Goal: Transaction & Acquisition: Purchase product/service

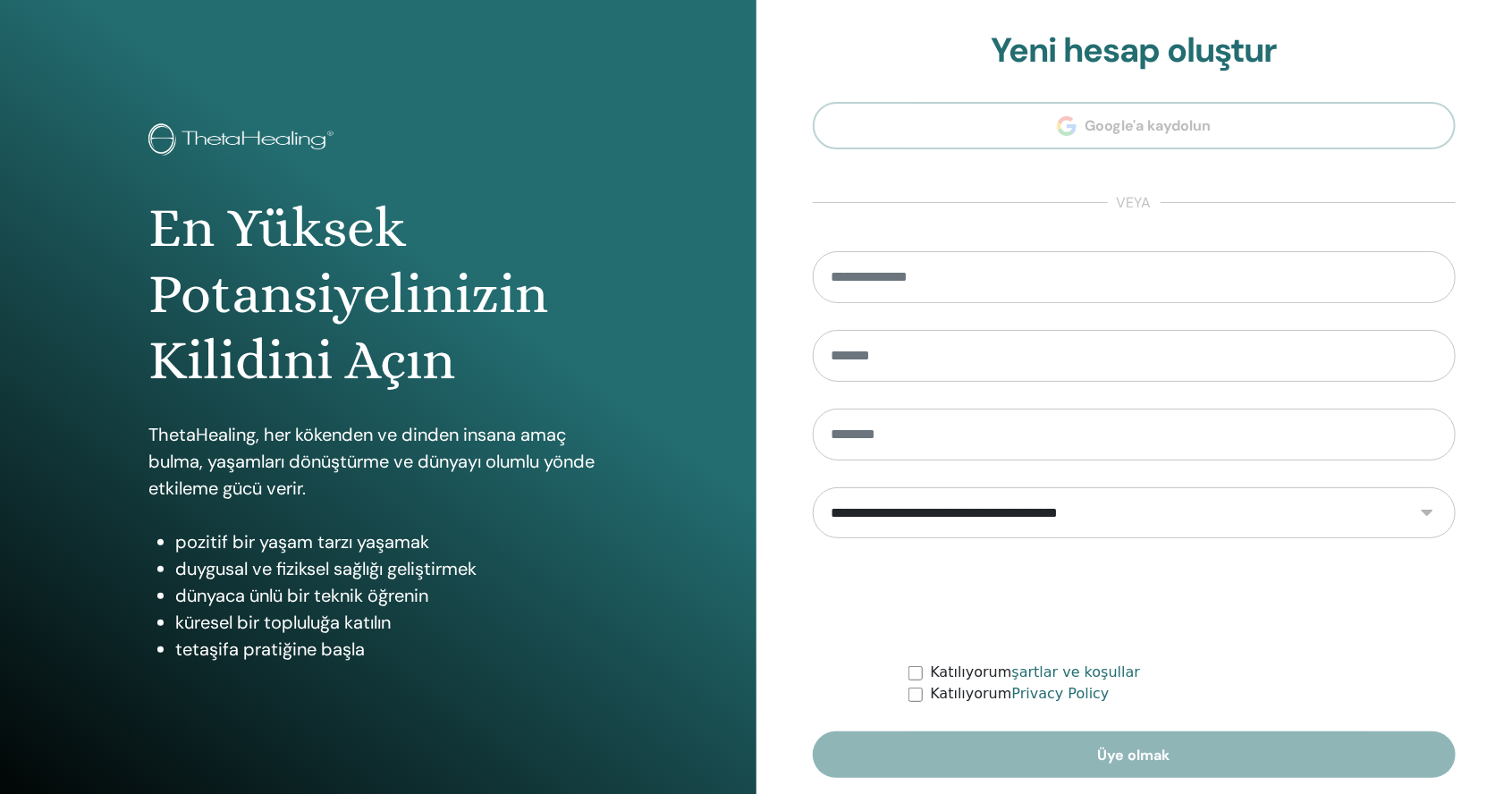
click at [867, 315] on form "**********" at bounding box center [1134, 515] width 644 height 526
click at [863, 268] on input "email" at bounding box center [1134, 277] width 644 height 52
type input "**********"
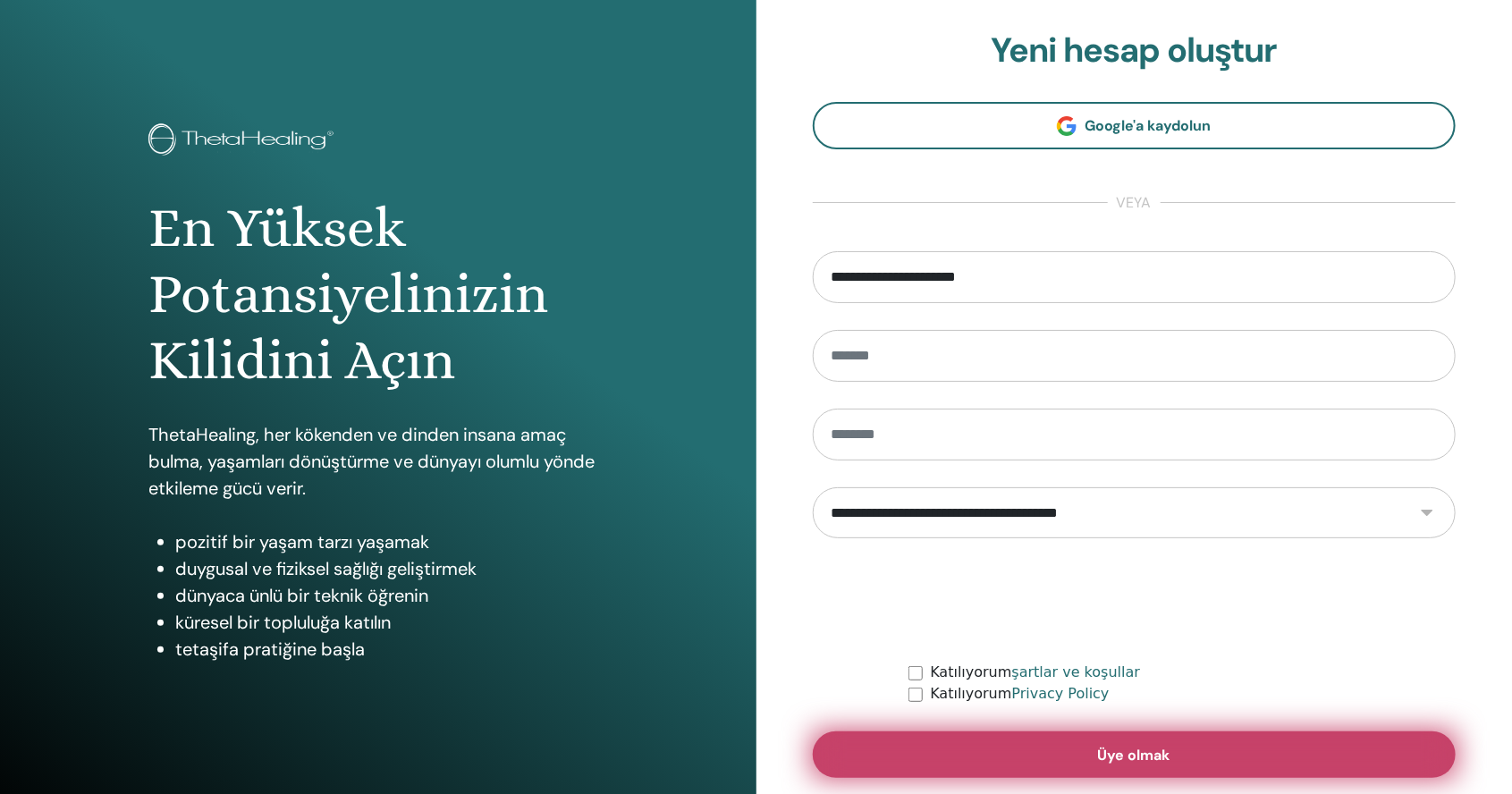
click at [947, 756] on button "Üye olmak" at bounding box center [1134, 755] width 644 height 47
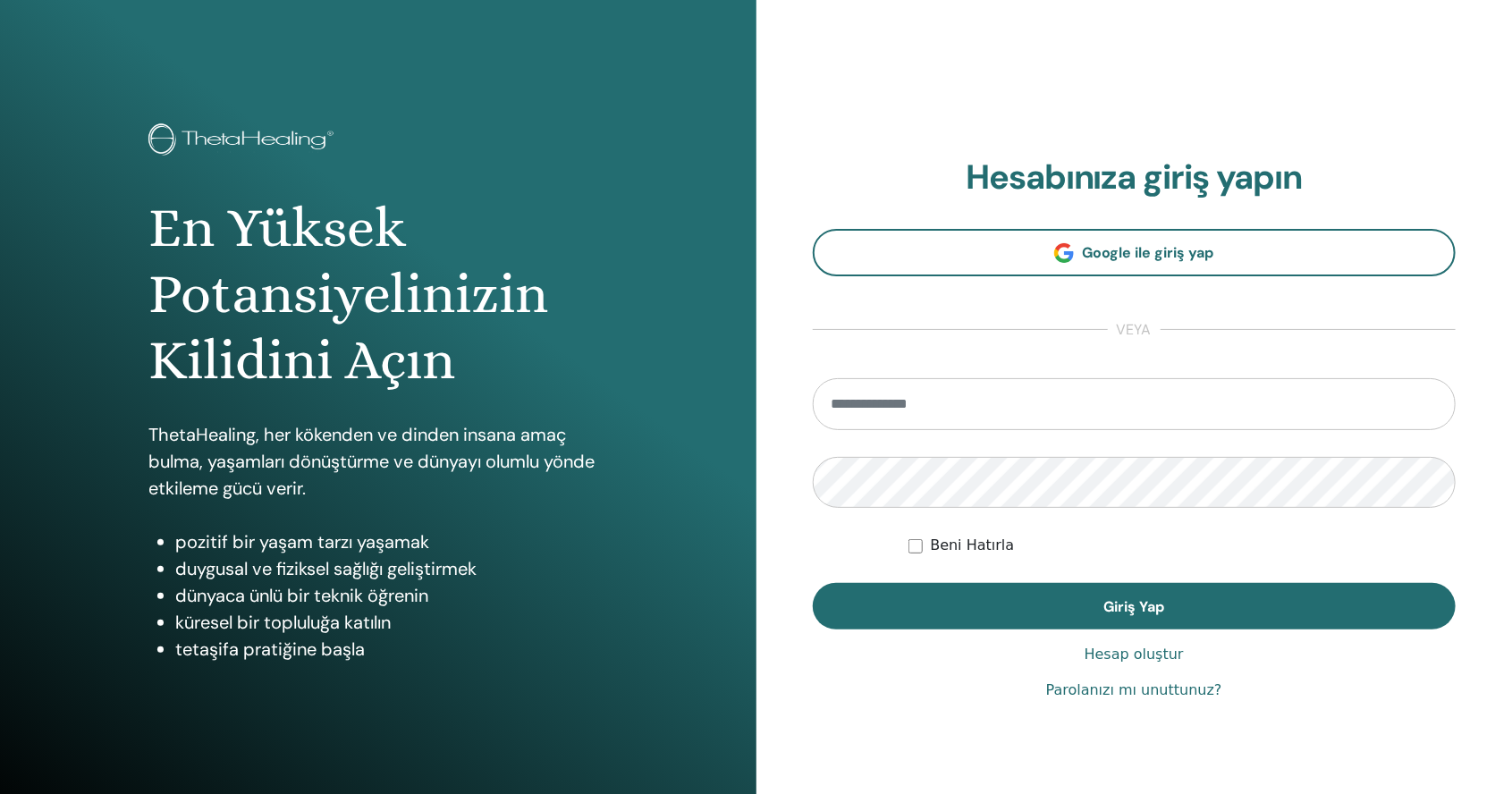
click at [839, 413] on input "email" at bounding box center [1134, 405] width 644 height 52
type input "**********"
click at [813, 583] on button "Giriş Yap" at bounding box center [1134, 606] width 644 height 47
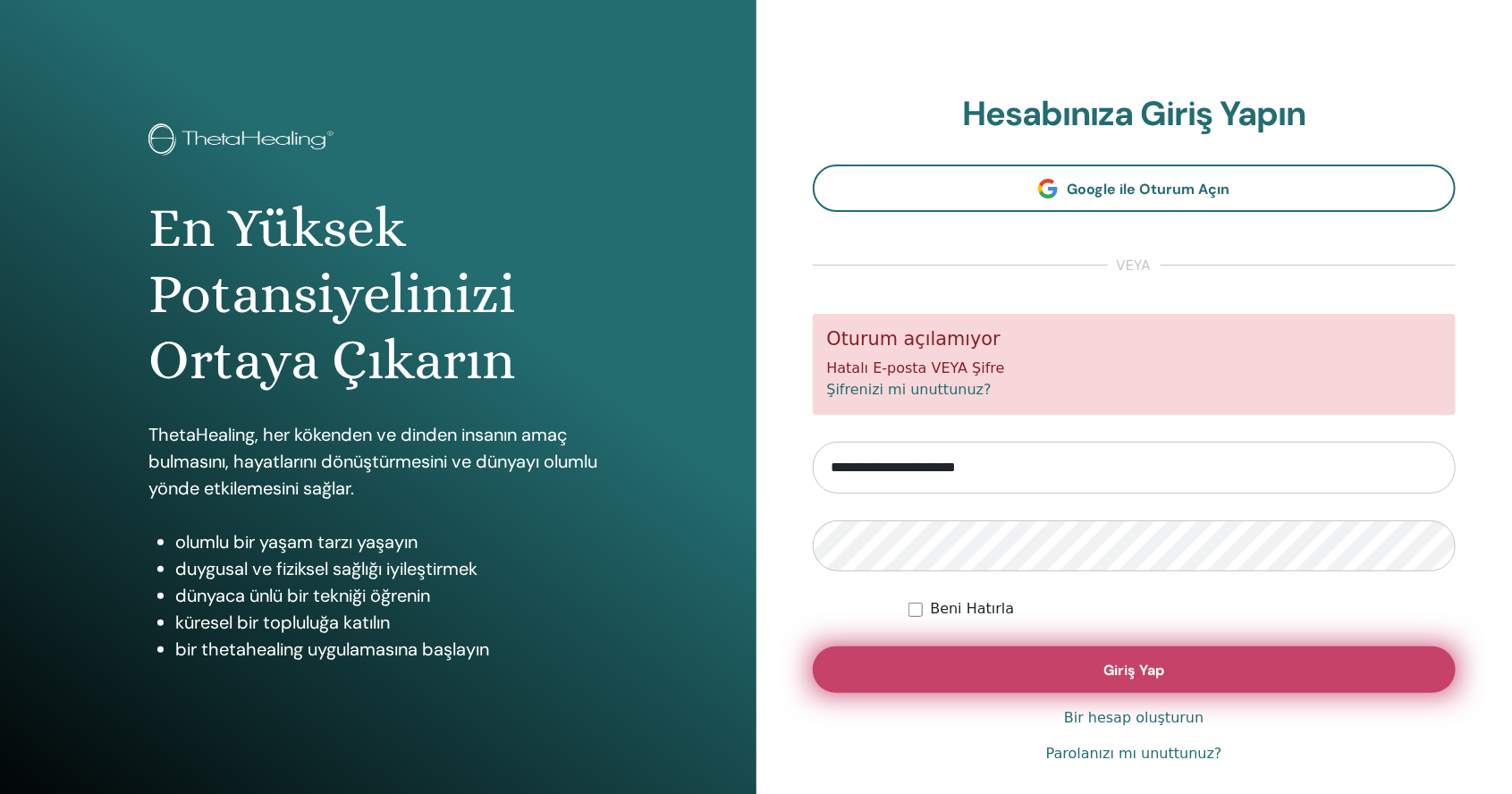
click at [1153, 670] on font "Giriş Yap" at bounding box center [1134, 670] width 61 height 19
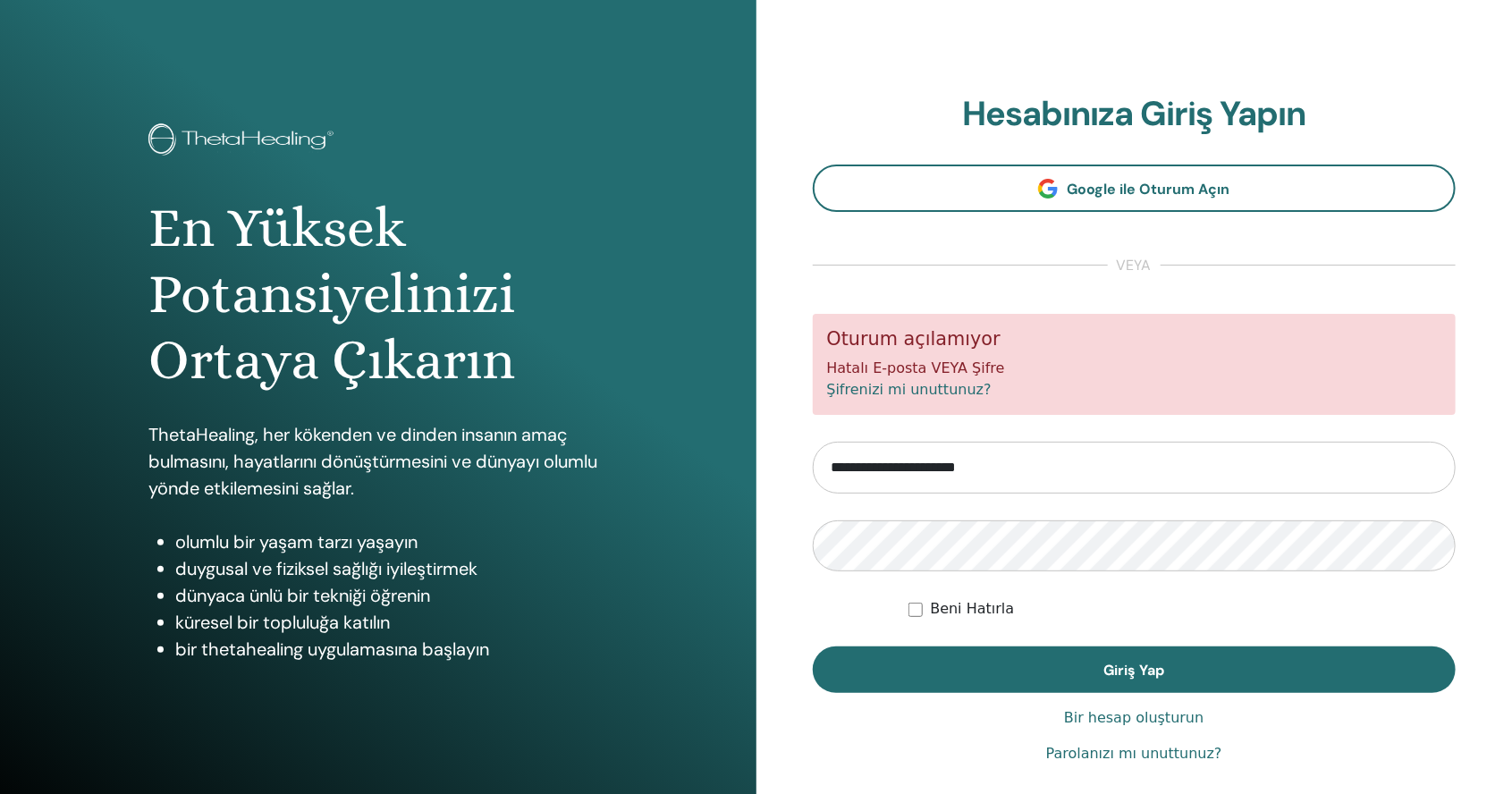
click at [1025, 458] on input "**********" at bounding box center [1134, 467] width 644 height 52
type input "**********"
click at [813, 646] on button "Giriş Yap" at bounding box center [1134, 670] width 644 height 47
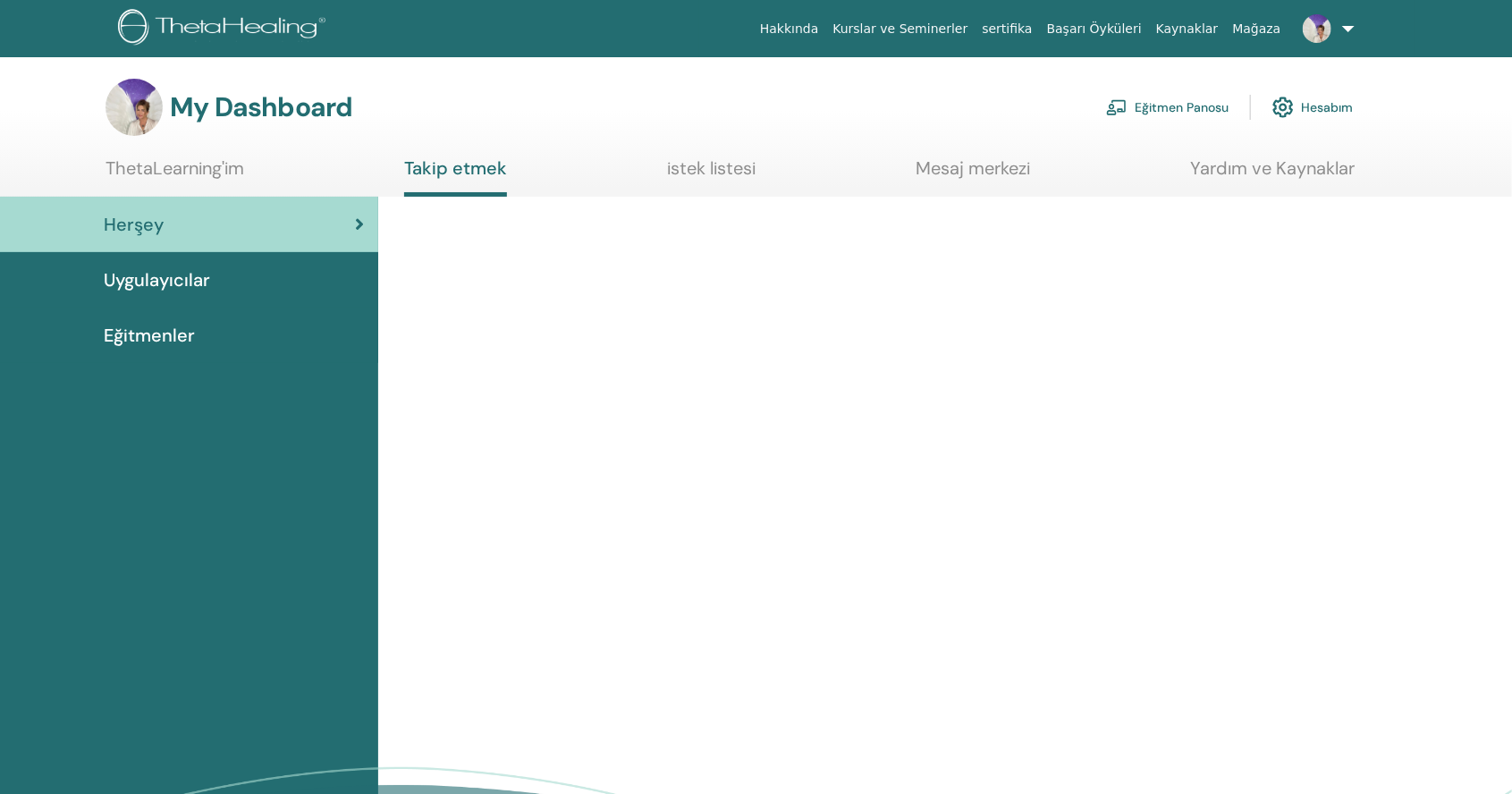
click at [1156, 108] on link "Eğitmen Panosu" at bounding box center [1167, 107] width 123 height 39
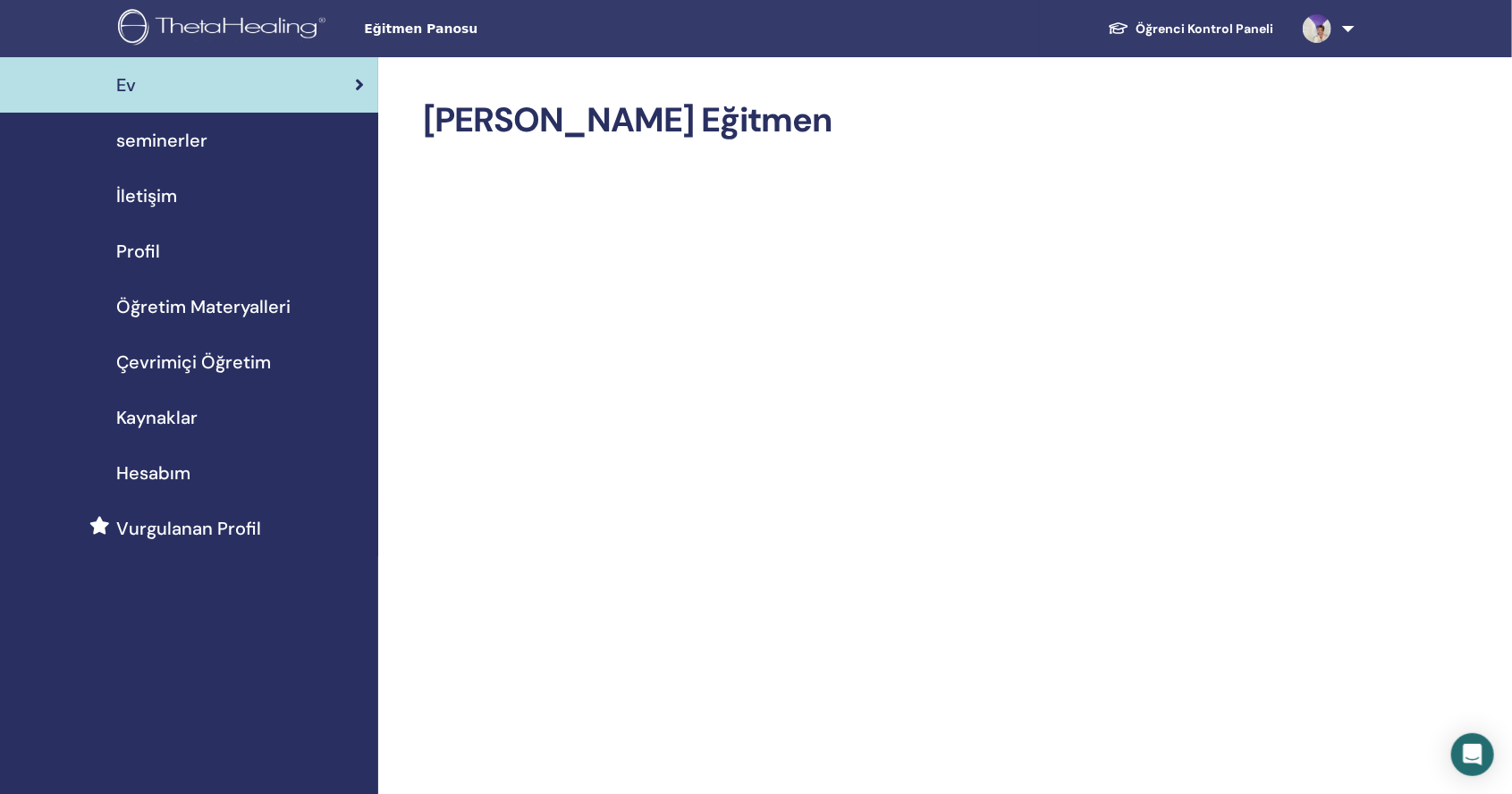
click at [258, 367] on span "Çevrimiçi Öğretim" at bounding box center [193, 363] width 155 height 27
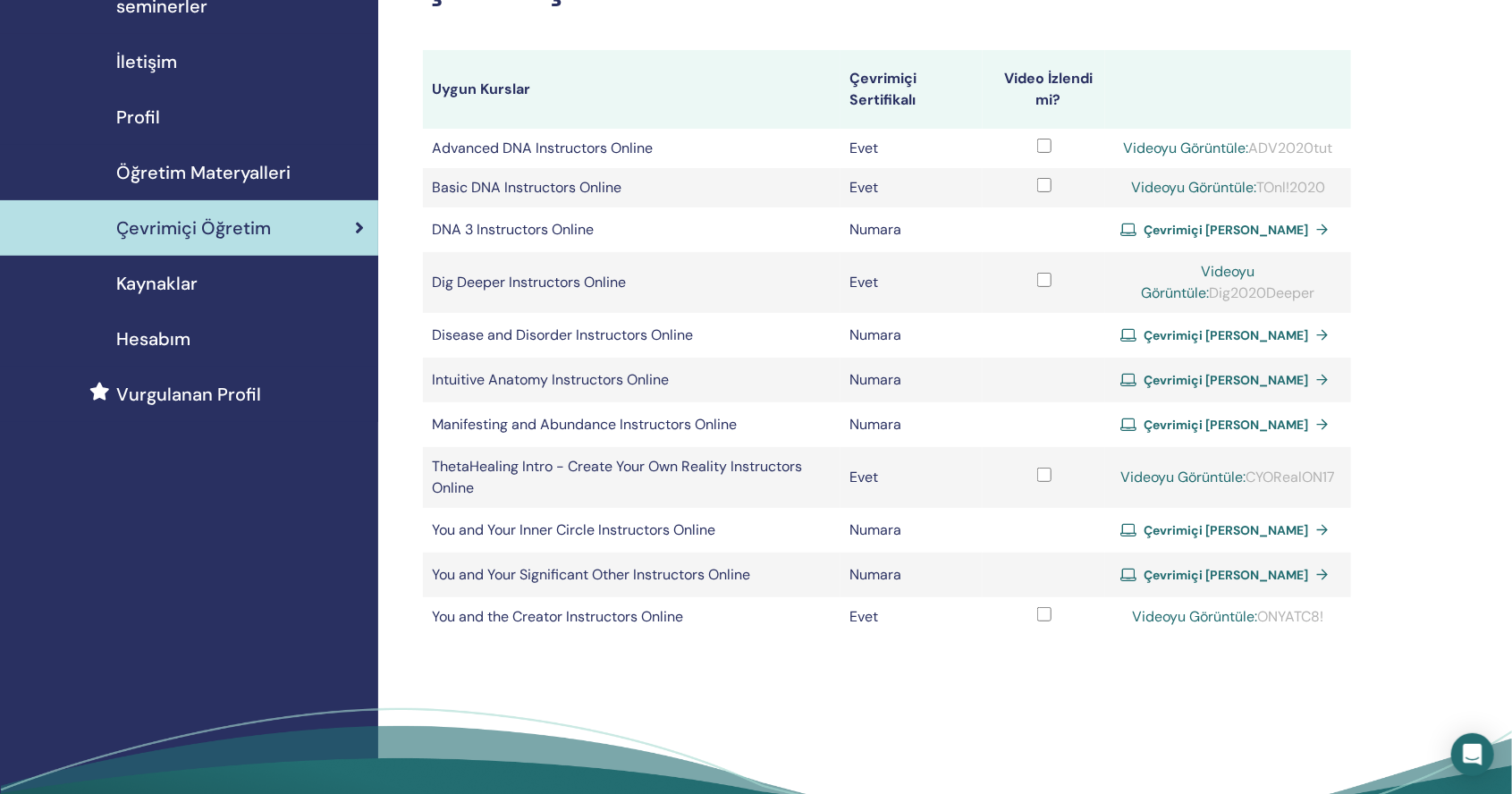
scroll to position [127, 0]
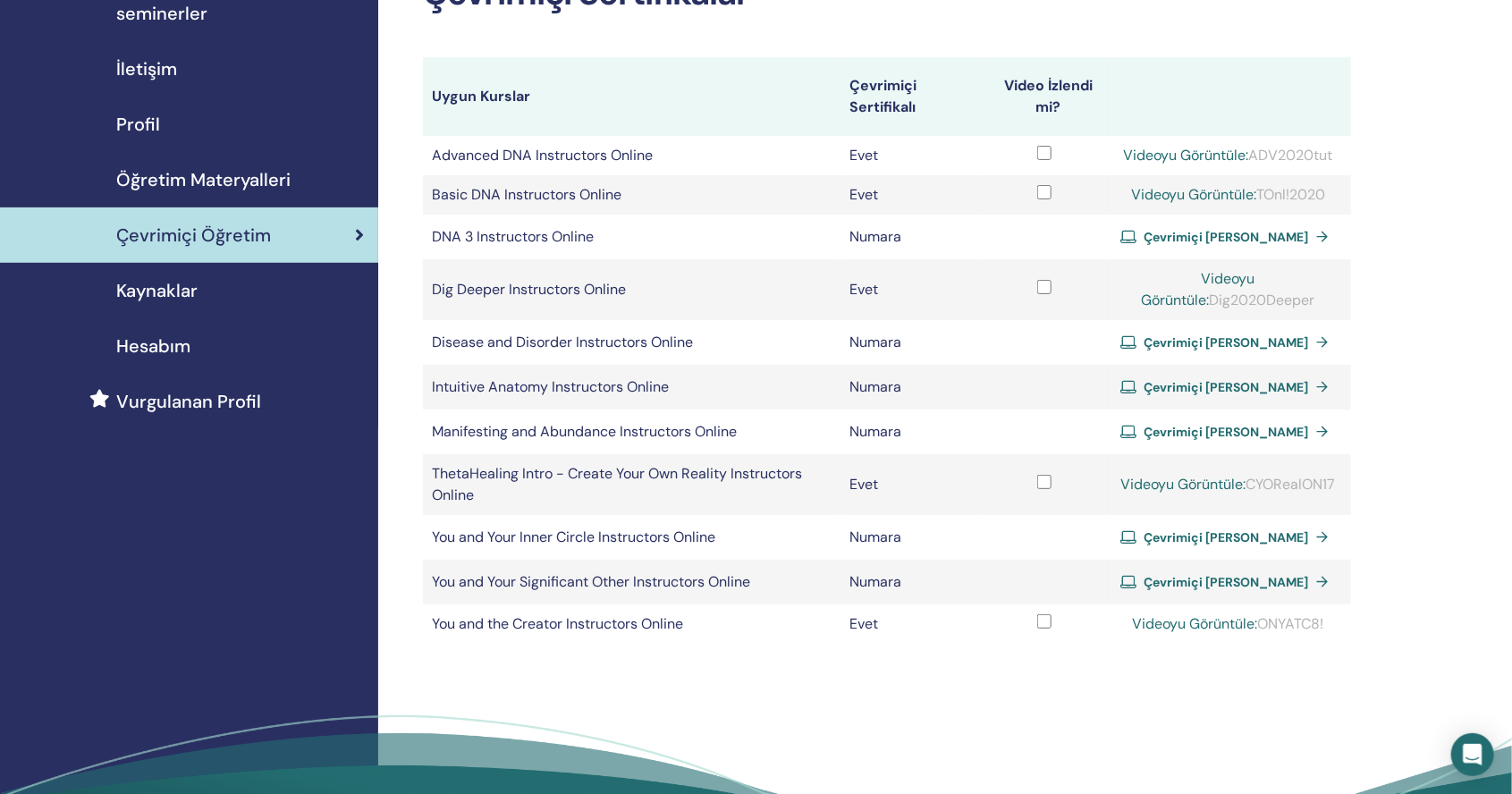
click at [671, 431] on td "Manifesting and Abundance Instructors Online" at bounding box center [631, 432] width 417 height 45
click at [1202, 430] on span "Çevrimiçi Sertifika Alın" at bounding box center [1227, 431] width 165 height 16
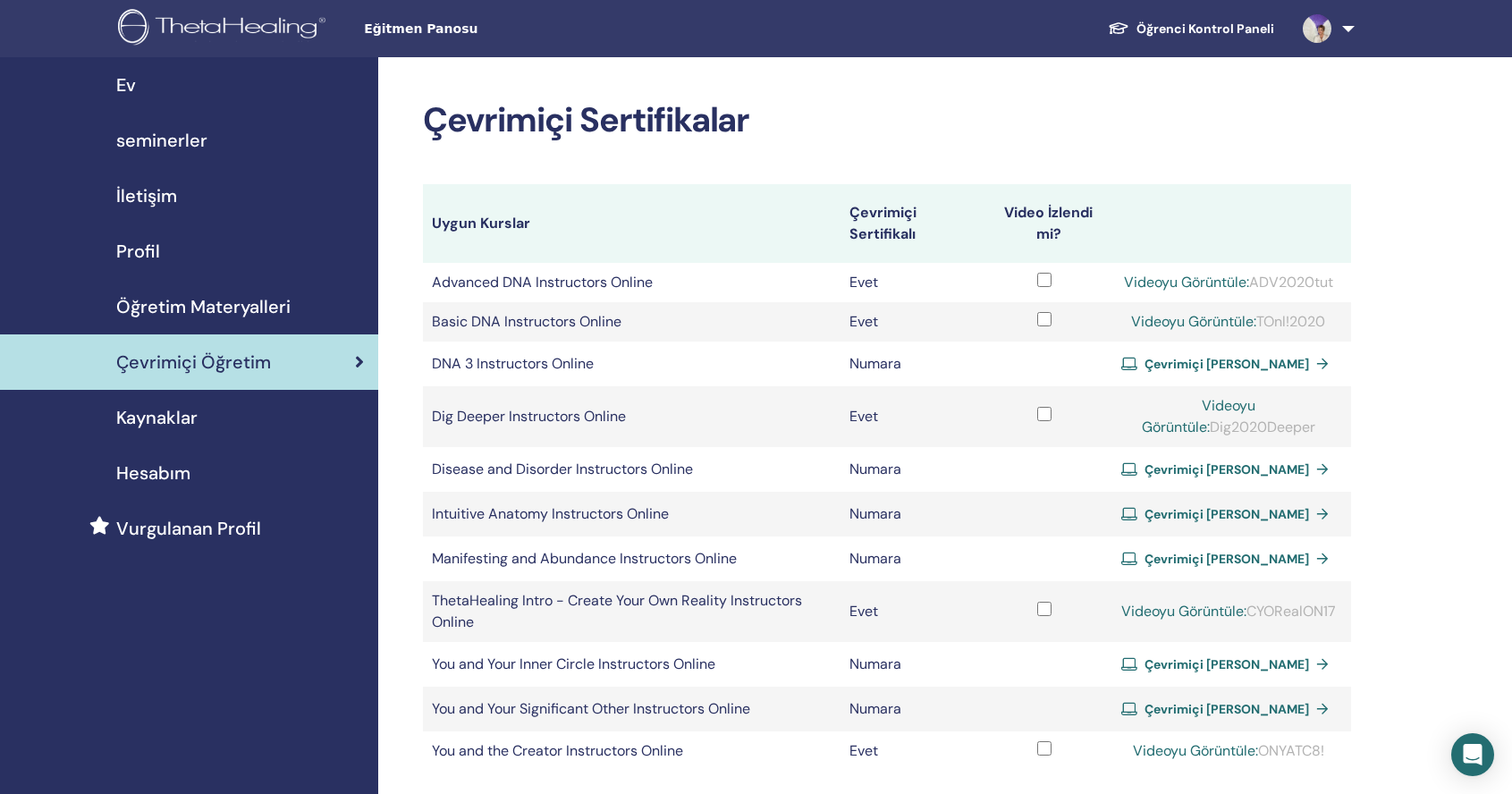
scroll to position [125, 0]
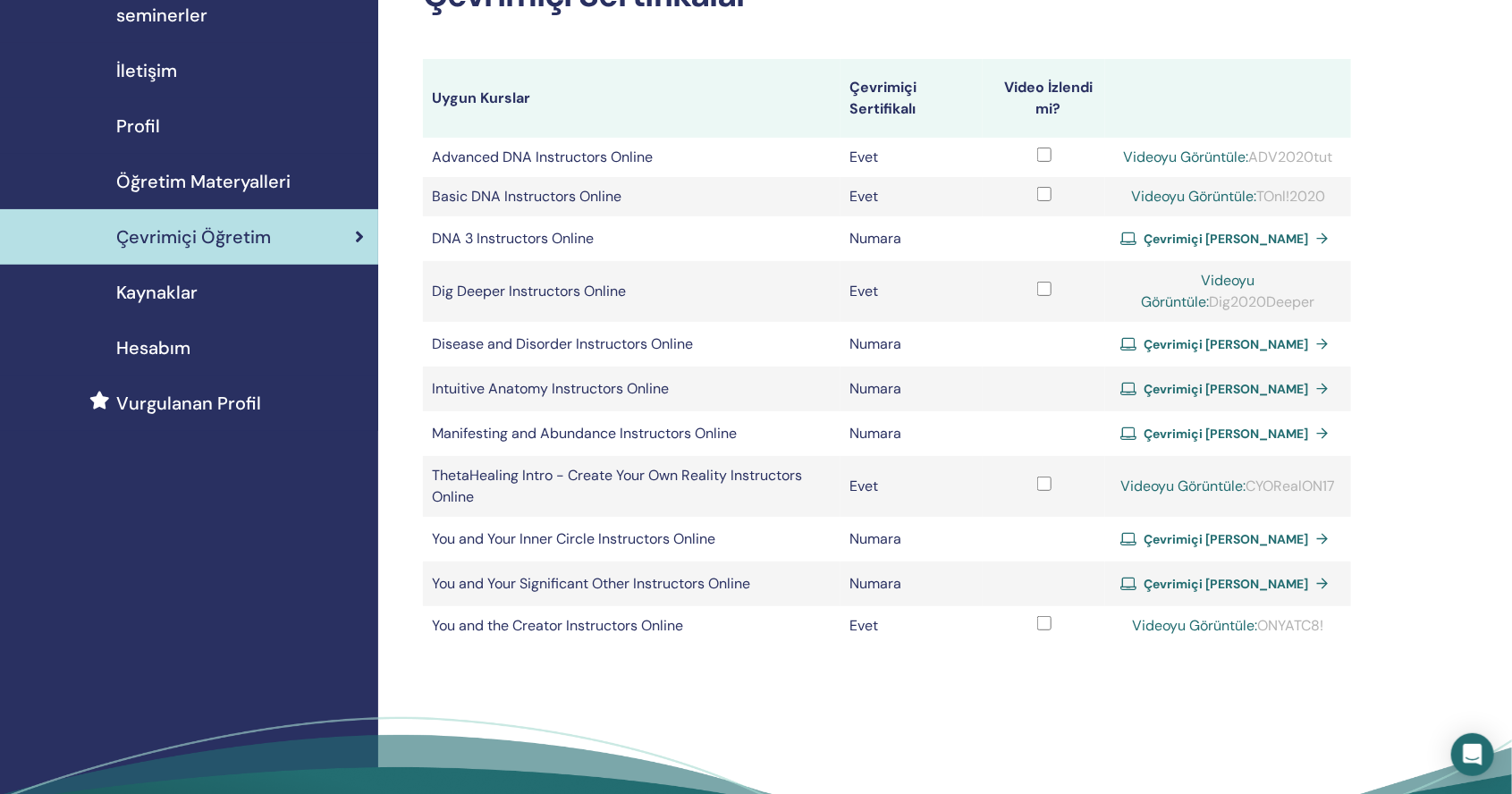
click at [497, 432] on td "Manifesting and Abundance Instructors Online" at bounding box center [631, 434] width 417 height 45
click at [734, 435] on td "Manifesting and Abundance Instructors Online" at bounding box center [631, 434] width 417 height 45
click at [714, 433] on td "Manifesting and Abundance Instructors Online" at bounding box center [631, 434] width 417 height 45
click at [713, 434] on td "Manifesting and Abundance Instructors Online" at bounding box center [631, 434] width 417 height 45
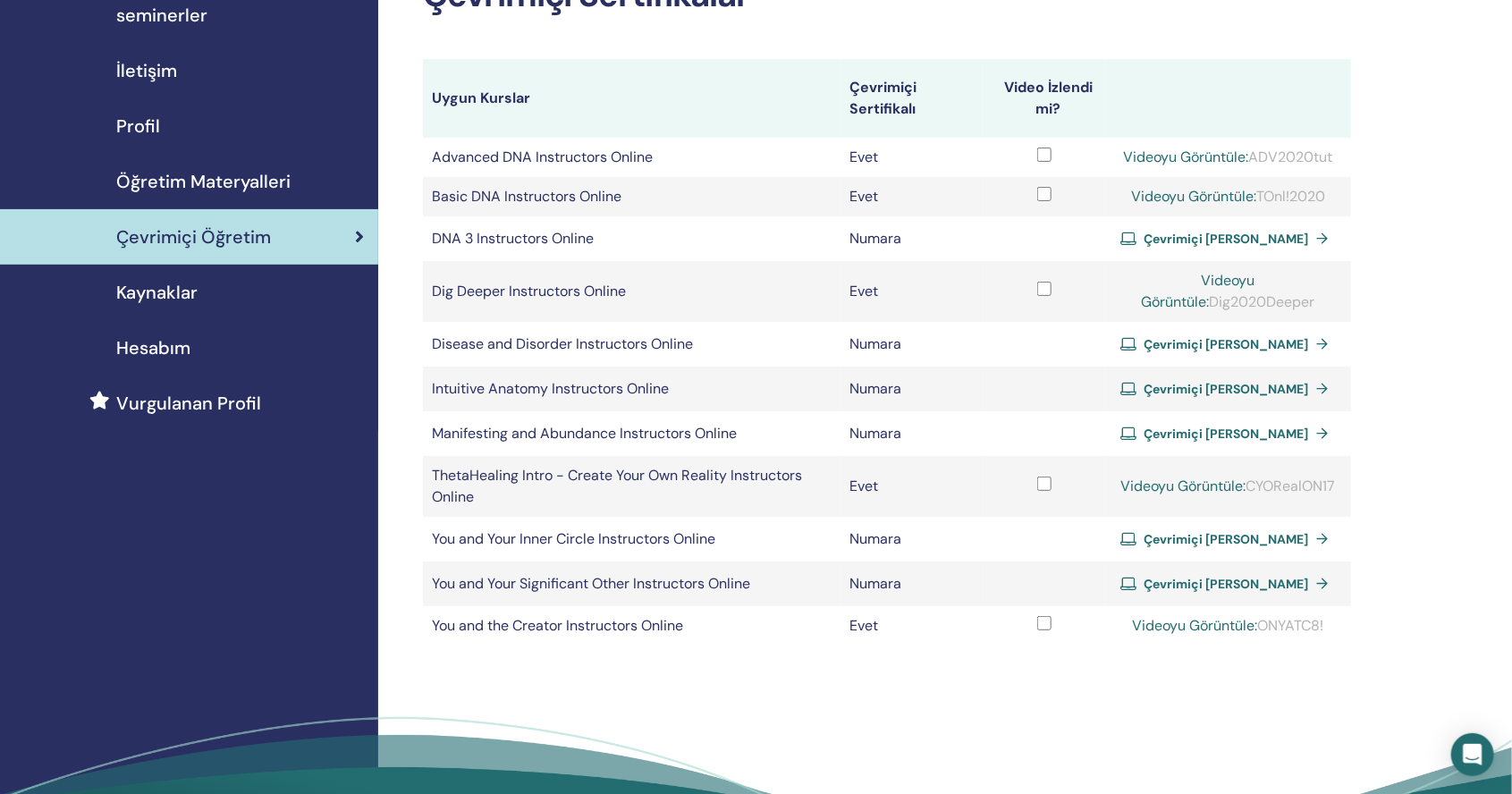
click at [716, 435] on td "Manifesting and Abundance Instructors Online" at bounding box center [631, 434] width 417 height 45
click at [1196, 433] on span "Çevrimiçi [PERSON_NAME]" at bounding box center [1227, 433] width 165 height 16
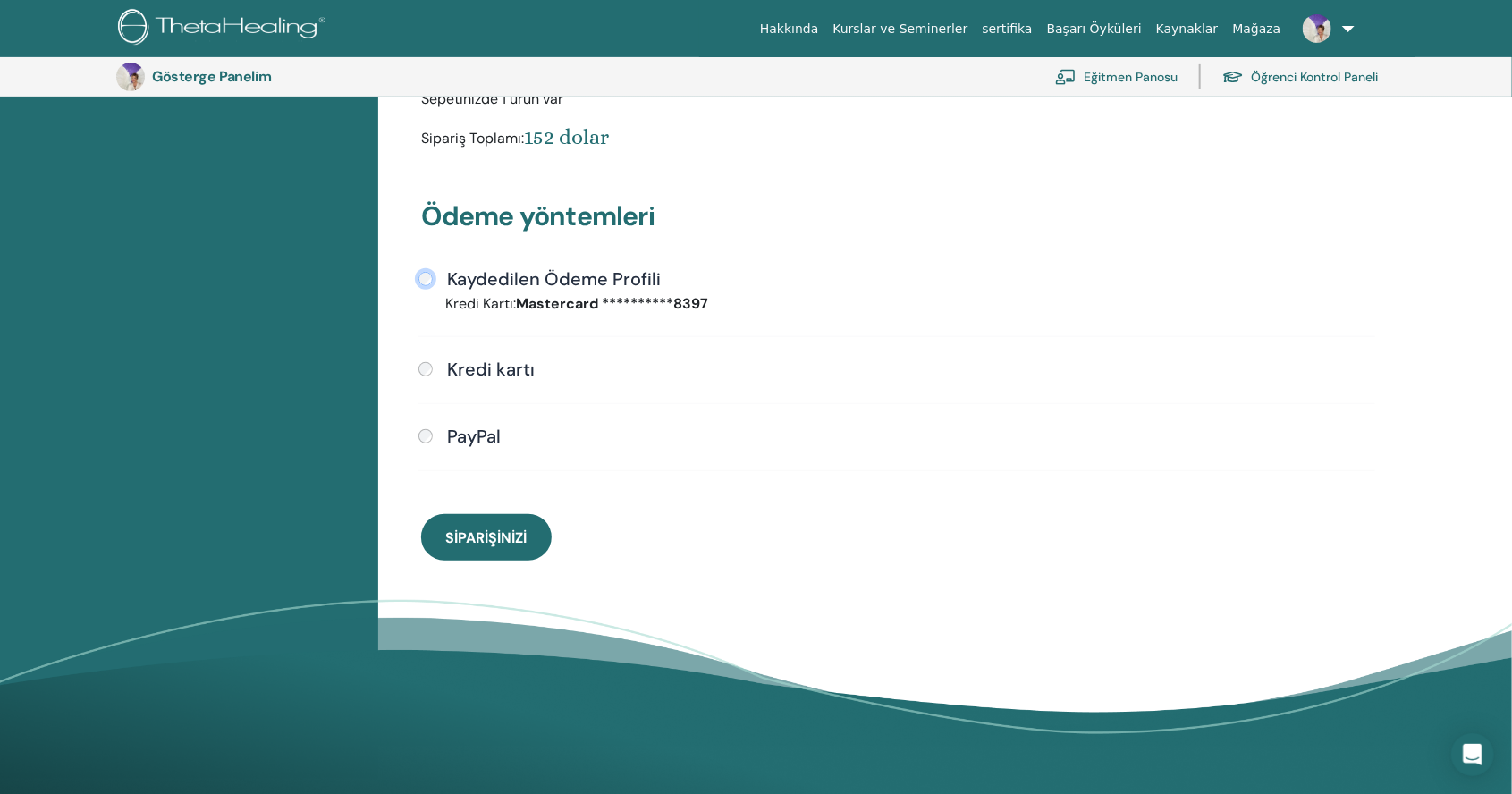
scroll to position [364, 0]
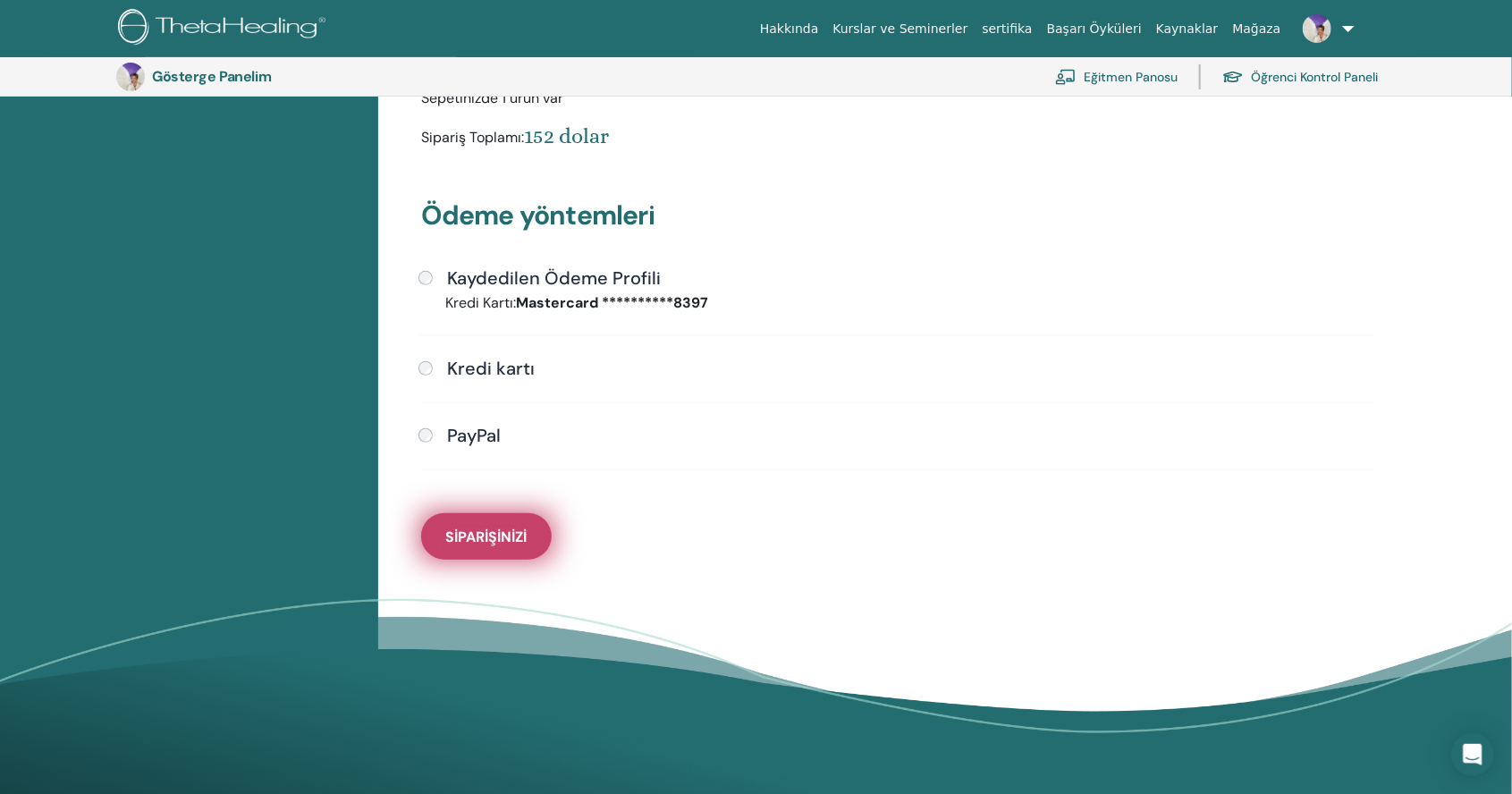
click at [495, 530] on font "Siparişinizi" at bounding box center [485, 536] width 81 height 19
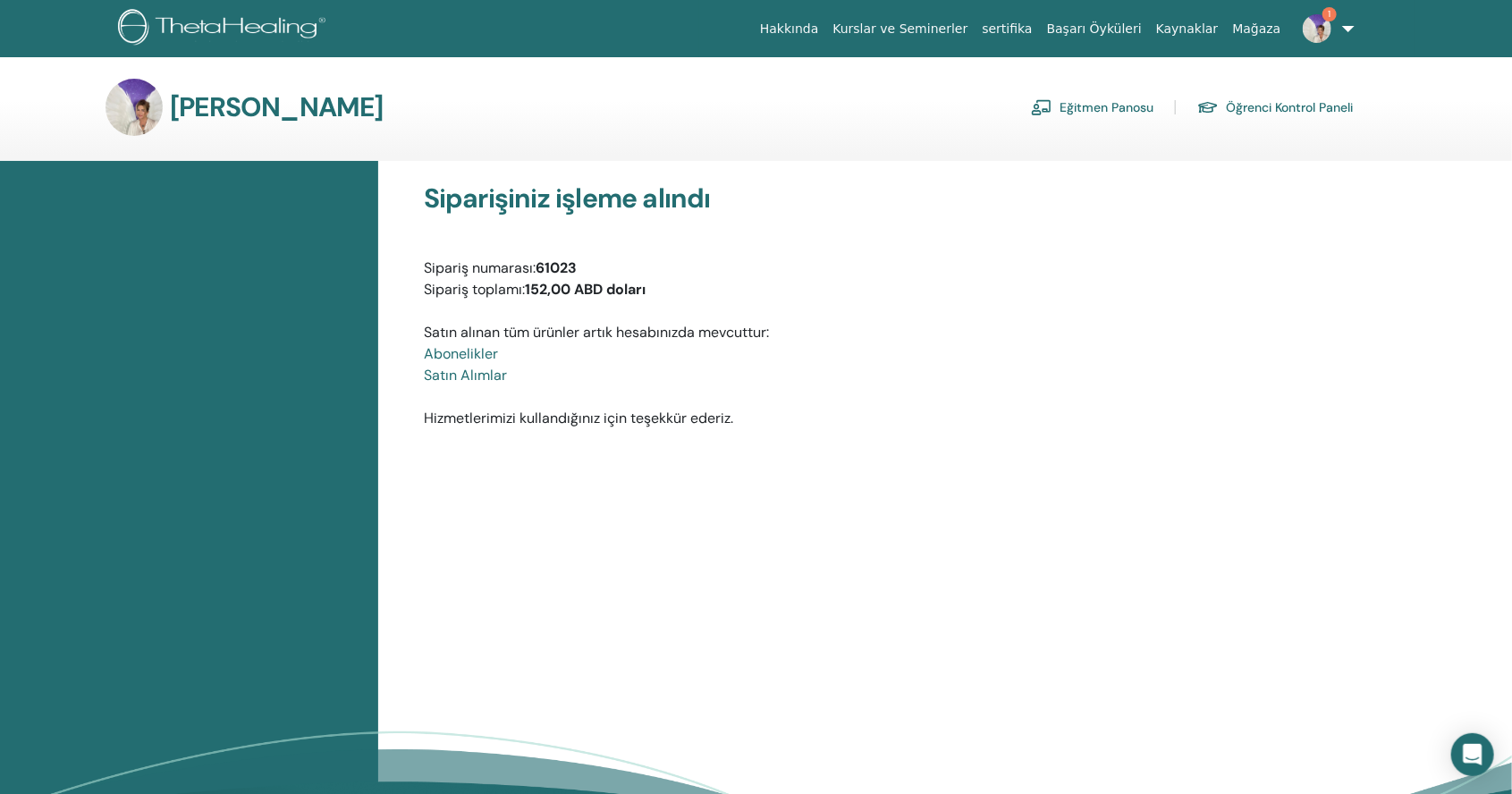
click at [1102, 96] on link "Eğitmen Panosu" at bounding box center [1092, 107] width 123 height 29
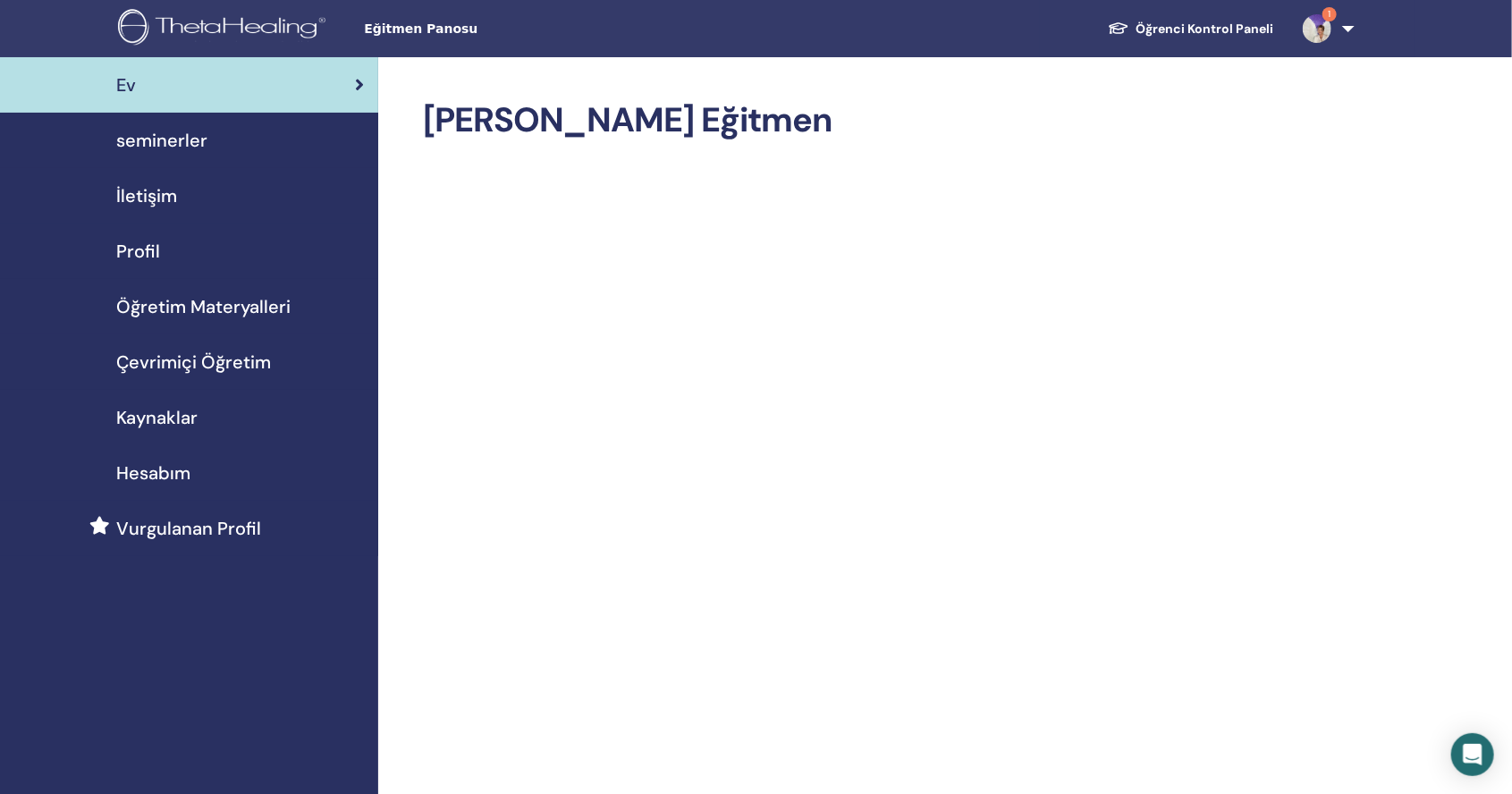
click at [151, 363] on span "Çevrimiçi Öğretim" at bounding box center [193, 363] width 155 height 27
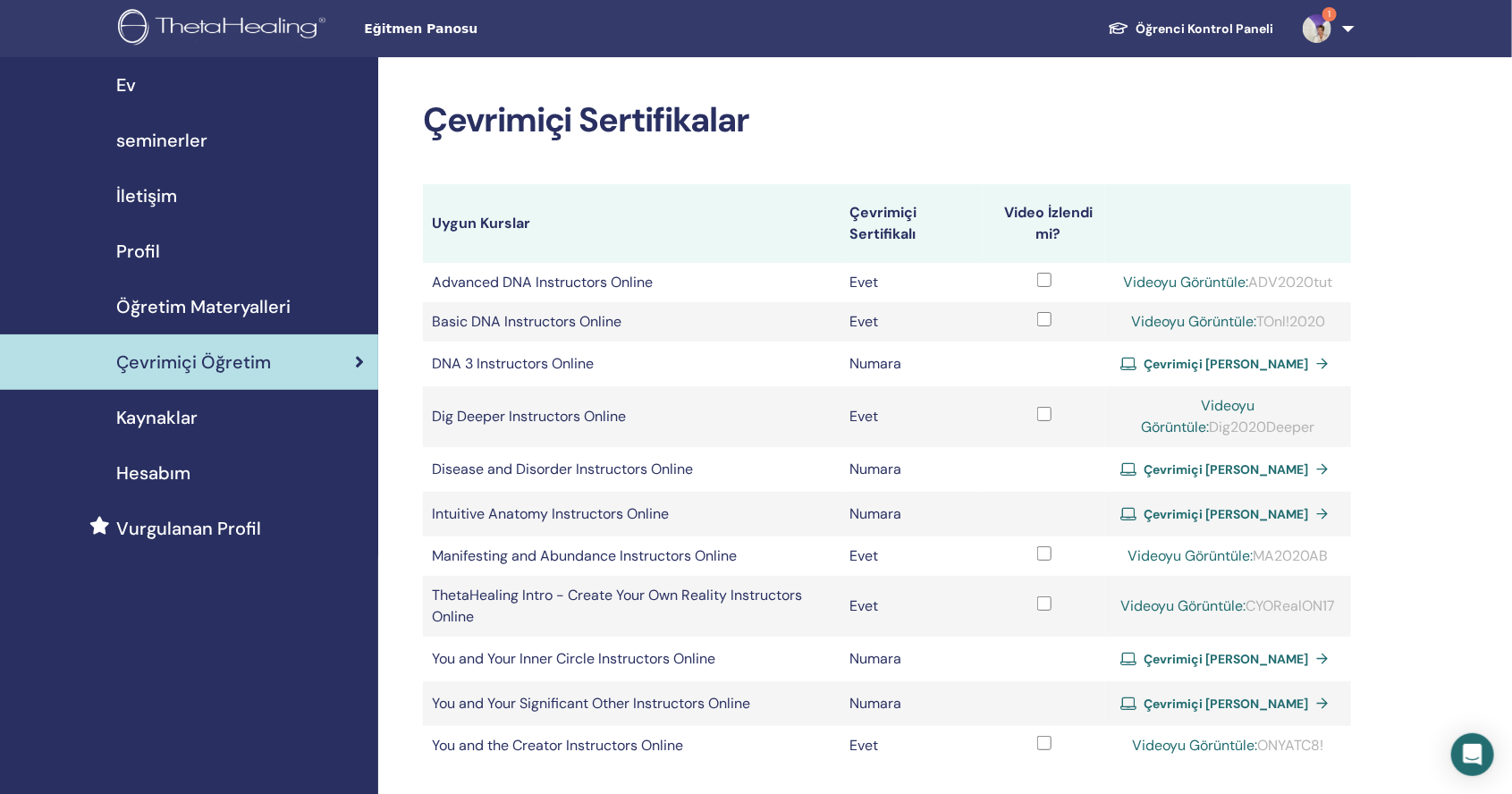
click at [1167, 547] on link "Videoyu Görüntüle:" at bounding box center [1192, 555] width 125 height 19
click at [1171, 554] on link "Videoyu Görüntüle:" at bounding box center [1192, 555] width 125 height 19
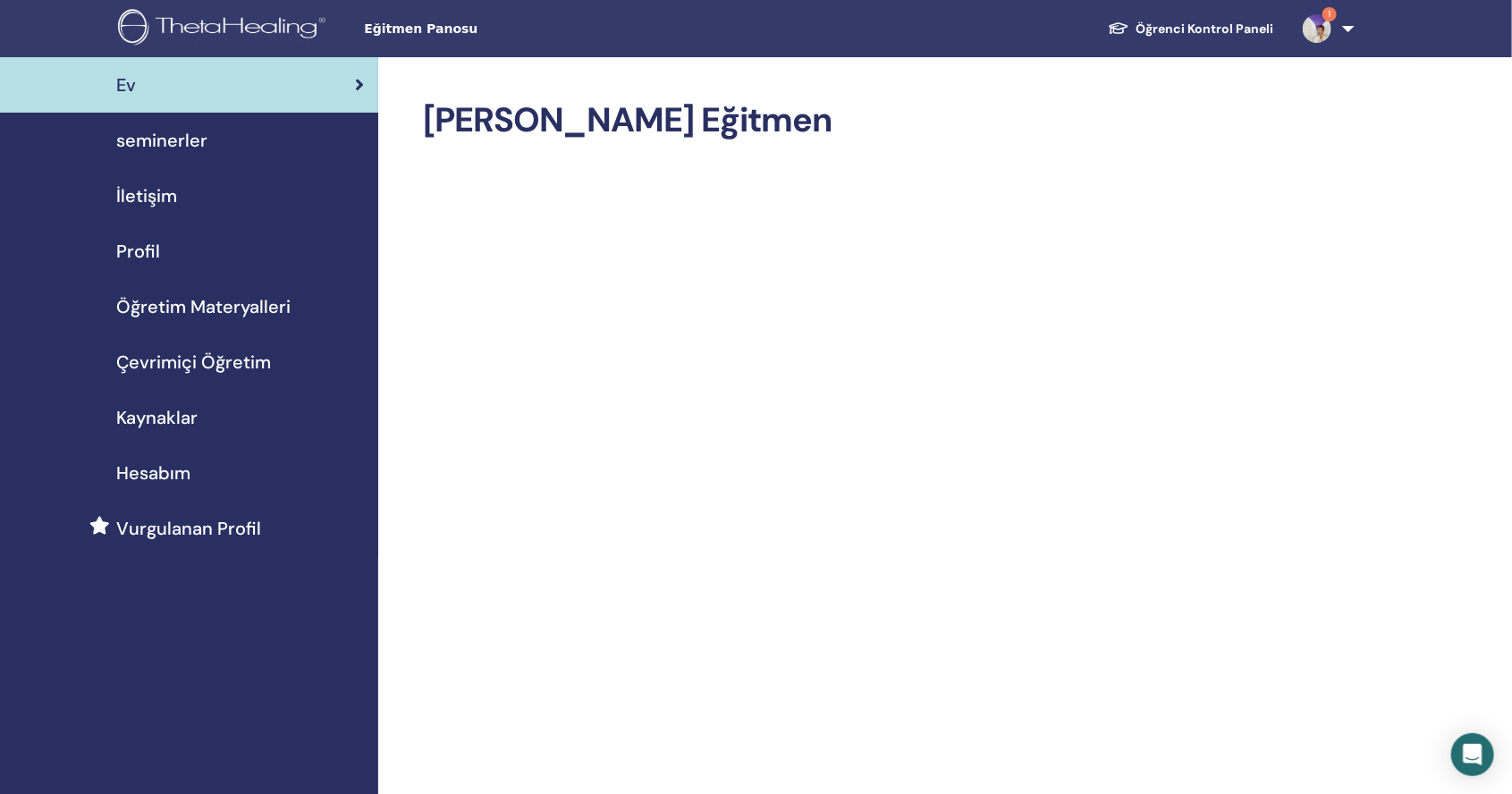
click at [176, 373] on span "Çevrimiçi Öğretim" at bounding box center [193, 363] width 155 height 27
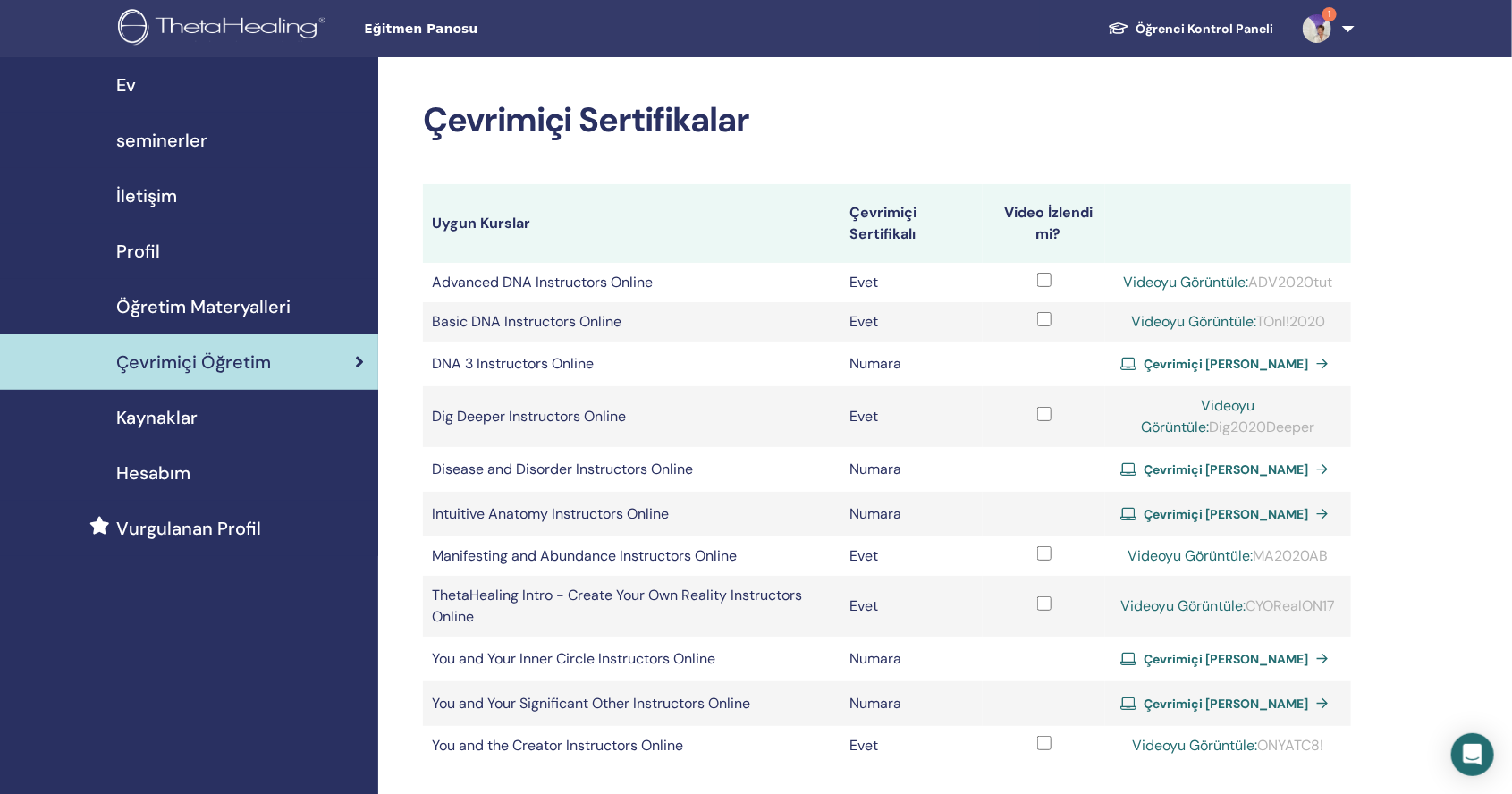
click at [1166, 558] on link "Videoyu Görüntüle:" at bounding box center [1192, 555] width 125 height 19
